Goal: Transaction & Acquisition: Subscribe to service/newsletter

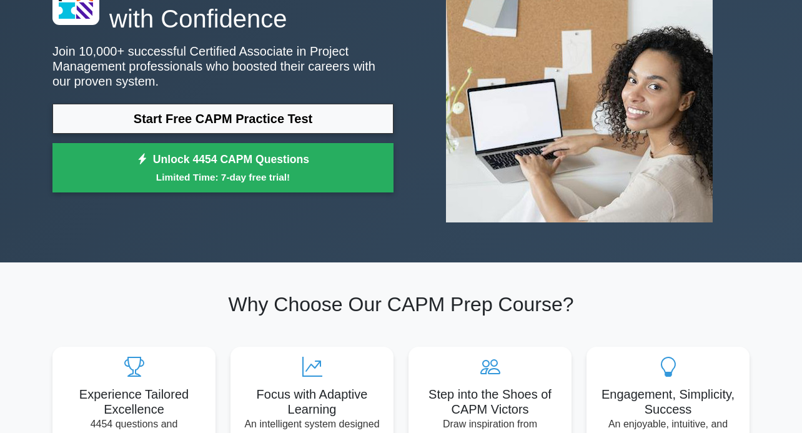
scroll to position [174, 0]
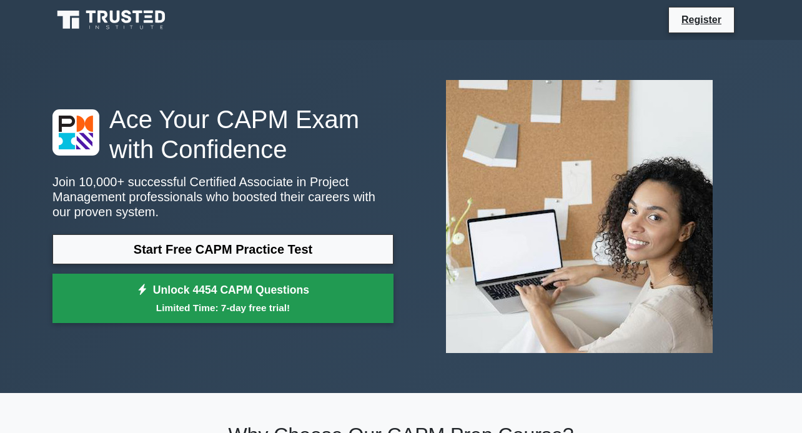
click at [300, 302] on small "Limited Time: 7-day free trial!" at bounding box center [223, 307] width 310 height 14
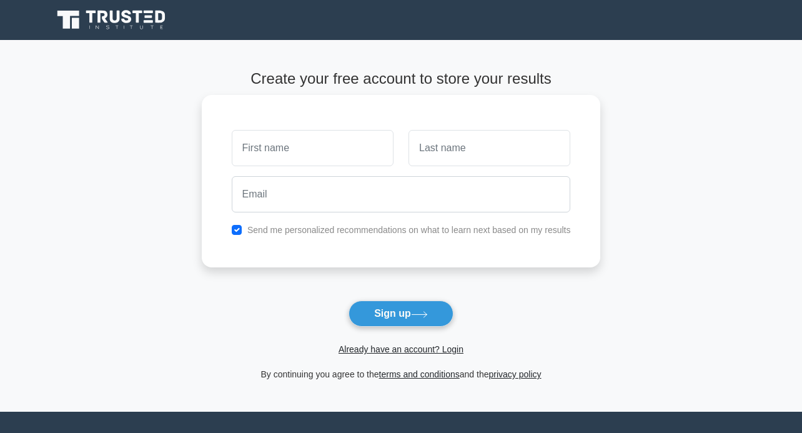
click at [315, 147] on input "text" at bounding box center [313, 148] width 162 height 36
type input "Maksymilian"
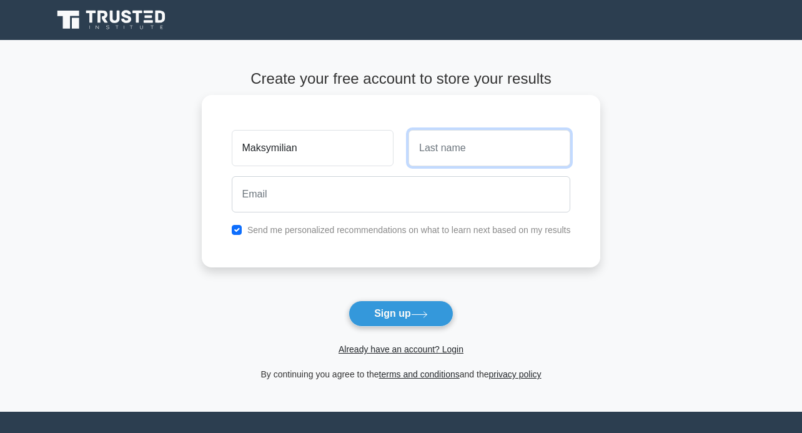
click at [433, 157] on input "text" at bounding box center [489, 148] width 162 height 36
drag, startPoint x: 460, startPoint y: 155, endPoint x: 419, endPoint y: 155, distance: 40.6
click at [418, 155] on input "Petrow" at bounding box center [489, 148] width 162 height 36
type input "P"
click at [472, 148] on input "text" at bounding box center [489, 148] width 162 height 36
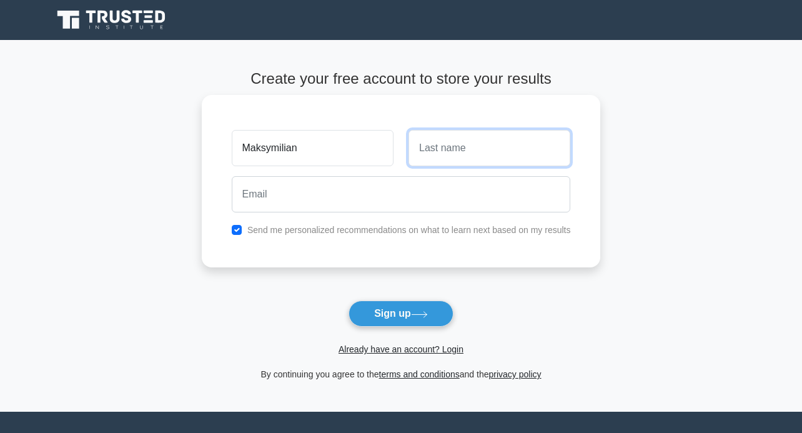
type input "Nazim"
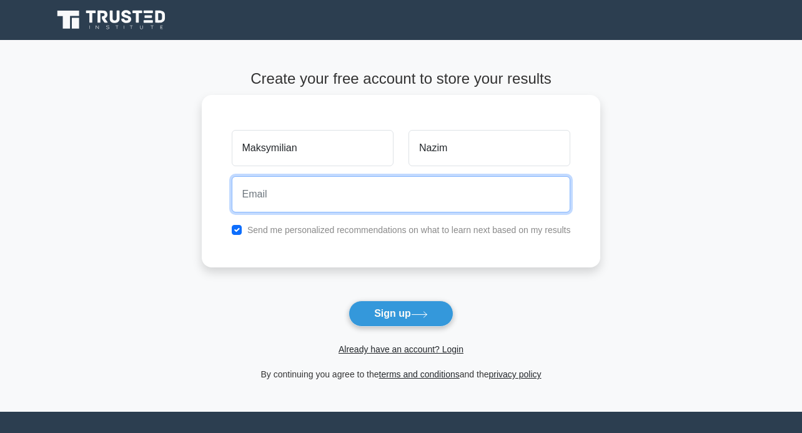
click at [370, 190] on input "email" at bounding box center [401, 194] width 339 height 36
type input "maksnazim@gmail.com"
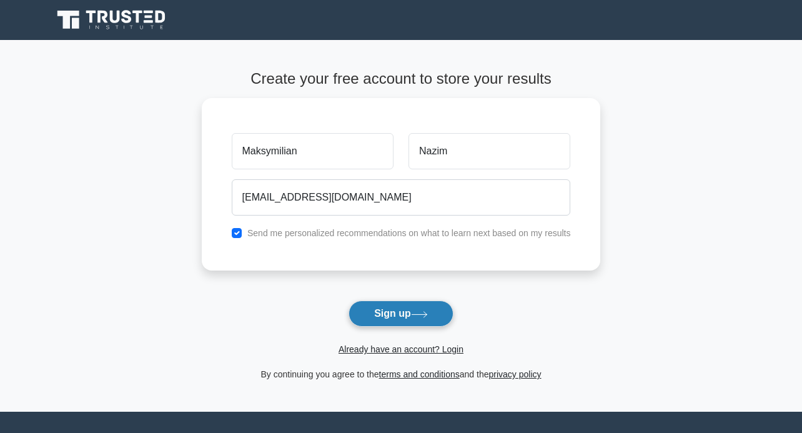
click at [412, 323] on button "Sign up" at bounding box center [400, 313] width 105 height 26
